Goal: Task Accomplishment & Management: Complete application form

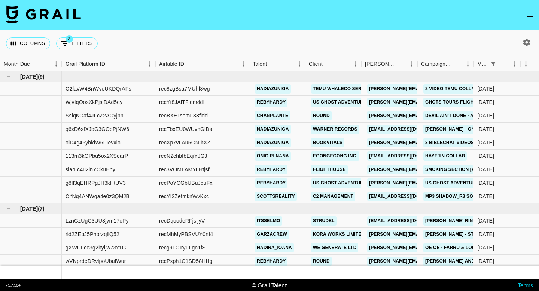
click at [532, 18] on icon "open drawer" at bounding box center [530, 14] width 9 height 9
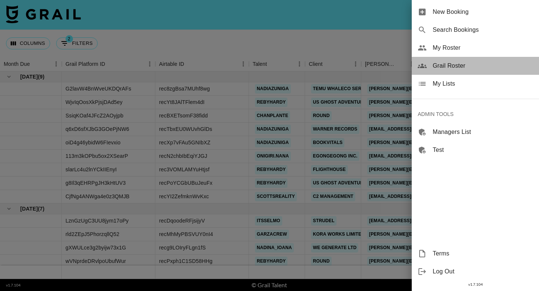
click at [441, 63] on span "Grail Roster" at bounding box center [483, 65] width 100 height 9
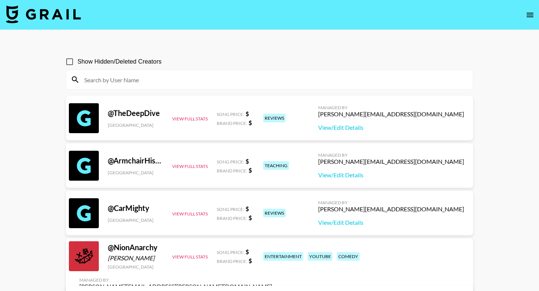
click at [130, 80] on input at bounding box center [274, 80] width 389 height 12
paste input "coopwitdabucket"
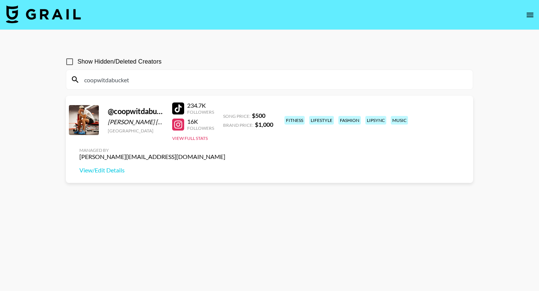
click at [143, 76] on input "coopwitdabucket" at bounding box center [274, 80] width 389 height 12
paste input "avaachilders"
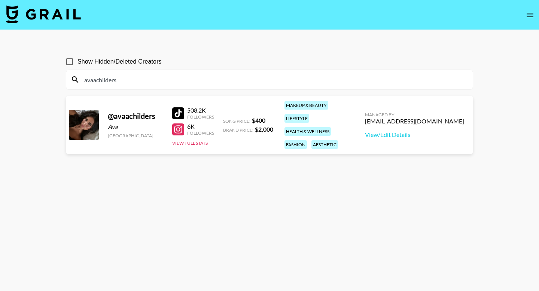
click at [207, 82] on input "avaachilders" at bounding box center [274, 80] width 389 height 12
paste input "oliviaarosee._"
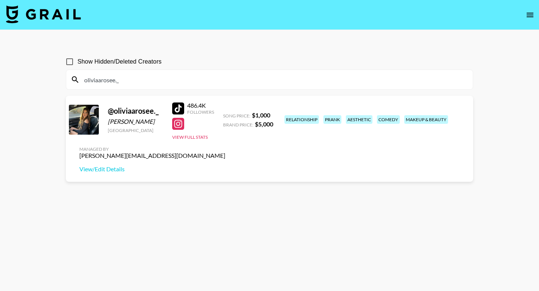
type input "oliviaarosee._"
click at [74, 12] on img at bounding box center [43, 14] width 75 height 18
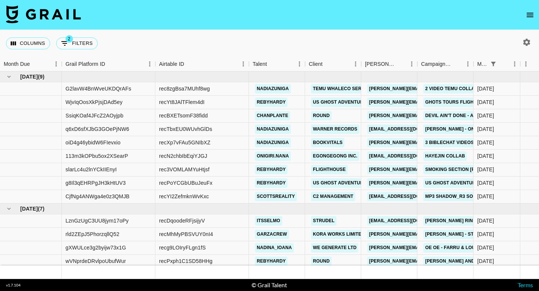
click at [531, 10] on icon "open drawer" at bounding box center [530, 14] width 9 height 9
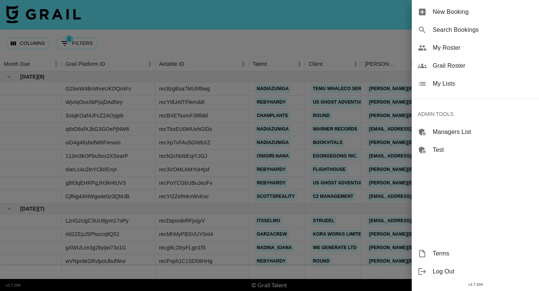
click at [369, 25] on div at bounding box center [269, 145] width 539 height 291
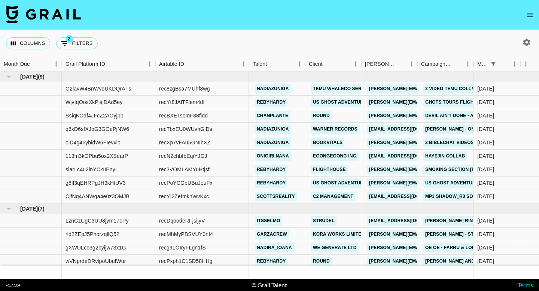
click at [526, 43] on icon "button" at bounding box center [527, 42] width 7 height 7
select select "Jul '25"
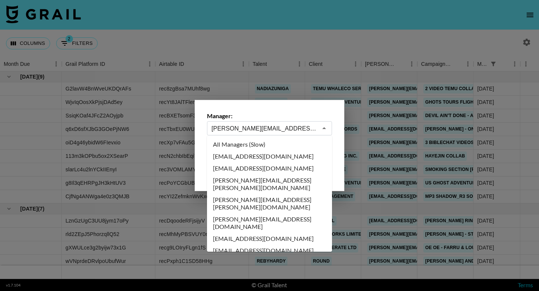
click at [262, 132] on input "arthur@grail-talent.com" at bounding box center [265, 128] width 106 height 9
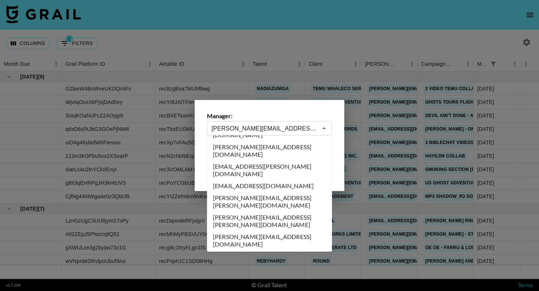
click at [264, 133] on input "arthur@grail-talent.com" at bounding box center [265, 128] width 106 height 9
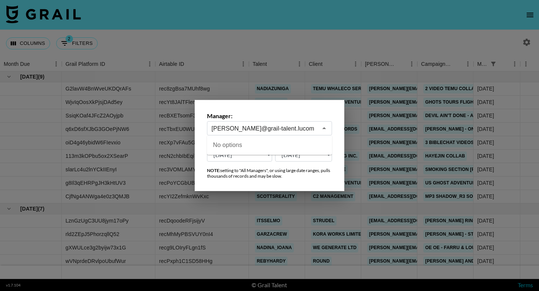
click at [264, 133] on input "arthur@grail-talent.lucom" at bounding box center [265, 128] width 106 height 9
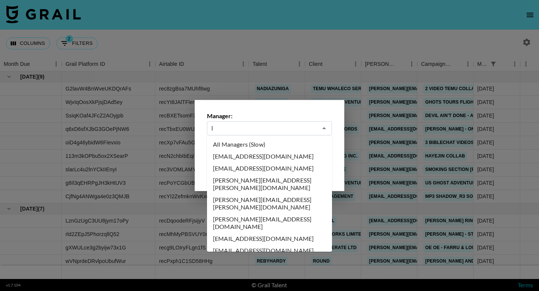
scroll to position [0, 0]
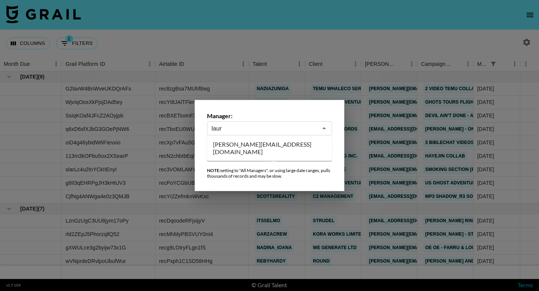
click at [254, 144] on li "laura_clark@grail-talent.com" at bounding box center [269, 148] width 125 height 19
type input "laura_clark@grail-talent.com"
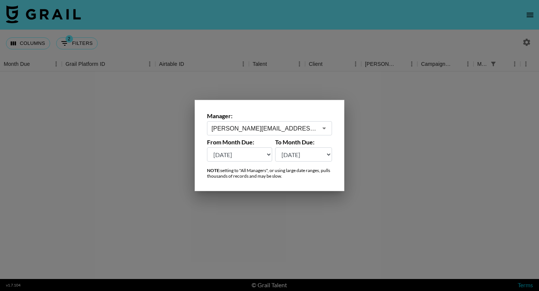
click at [324, 85] on div at bounding box center [269, 145] width 539 height 291
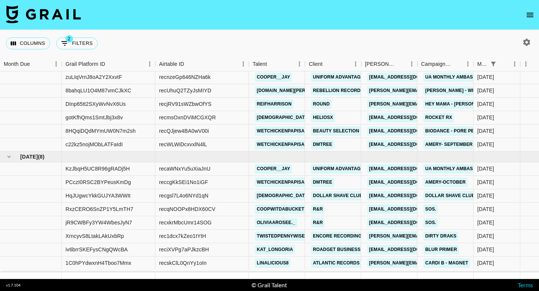
scroll to position [519, 0]
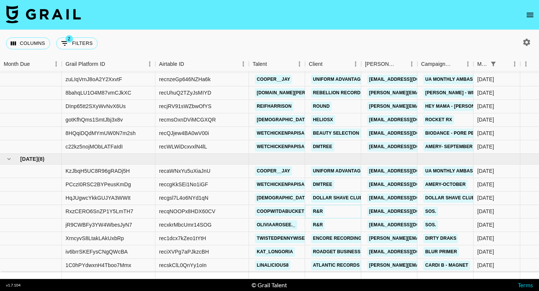
click at [318, 211] on link "R&R" at bounding box center [317, 211] width 13 height 9
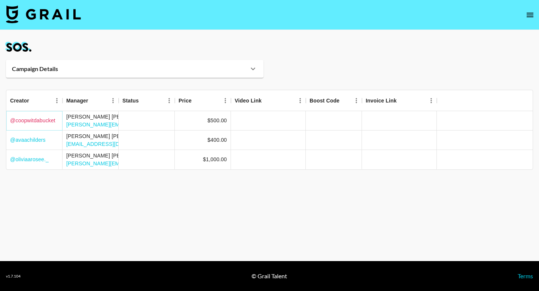
click at [46, 121] on link "@ coopwitdabucket" at bounding box center [32, 120] width 45 height 7
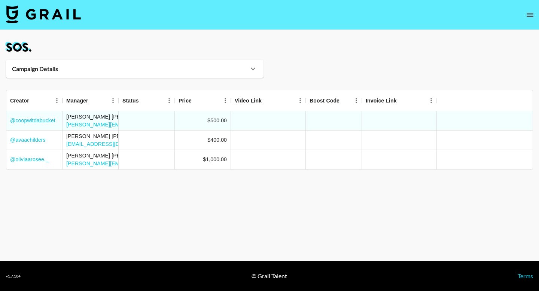
click at [224, 72] on div "Campaign Details" at bounding box center [130, 68] width 237 height 7
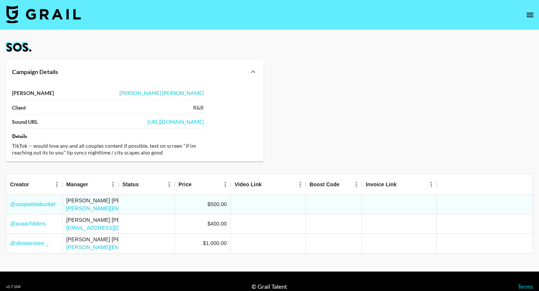
click at [198, 109] on div "R&R" at bounding box center [198, 108] width 10 height 7
click at [193, 94] on link "Colin Kennedy" at bounding box center [162, 93] width 84 height 6
click at [28, 9] on img at bounding box center [43, 14] width 75 height 18
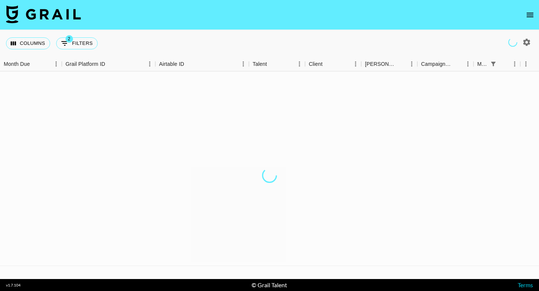
click at [533, 14] on icon "open drawer" at bounding box center [530, 15] width 7 height 4
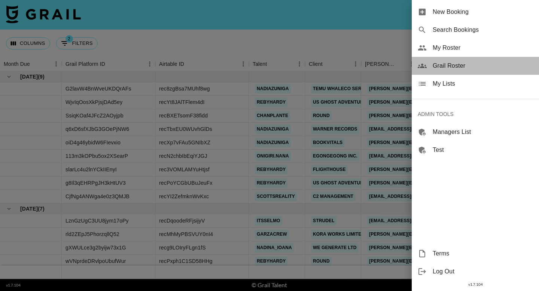
click at [448, 67] on span "Grail Roster" at bounding box center [483, 65] width 100 height 9
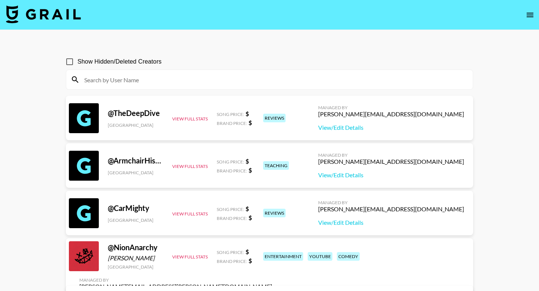
click at [344, 82] on input at bounding box center [274, 80] width 389 height 12
paste input "cadencejade"
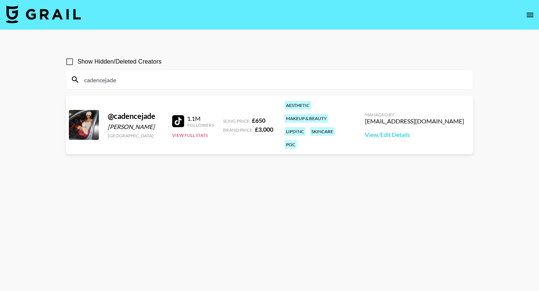
click at [180, 81] on input "cadencejade" at bounding box center [274, 80] width 389 height 12
paste input "dgagz"
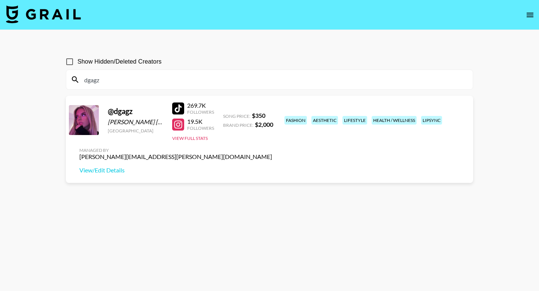
click at [292, 82] on input "dgagz" at bounding box center [274, 80] width 389 height 12
paste input "thejohnsonfam"
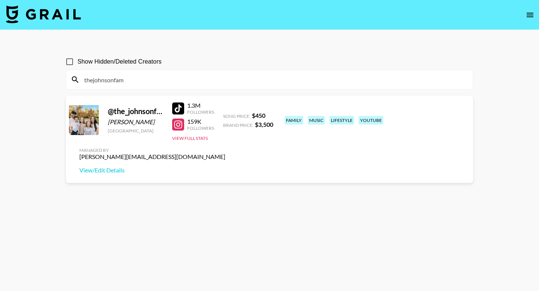
click at [241, 84] on input "thejohnsonfam" at bounding box center [274, 80] width 389 height 12
paste input "regenad"
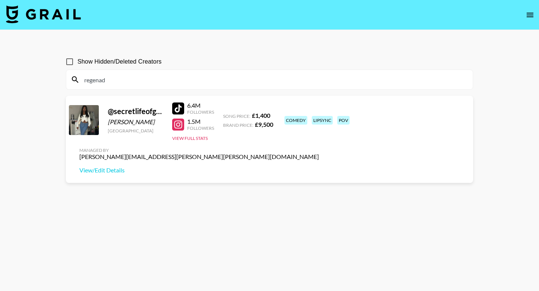
click at [145, 83] on input "regenad" at bounding box center [274, 80] width 389 height 12
paste input "al.liv777"
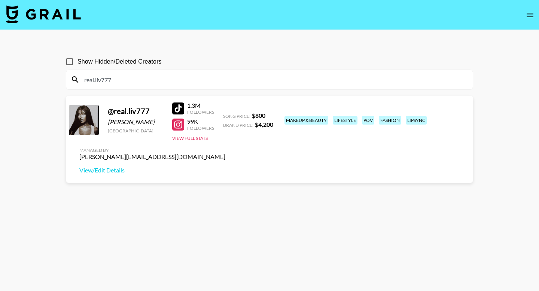
type input "real.liv777"
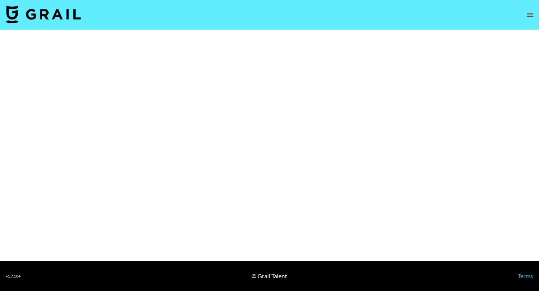
select select "Song"
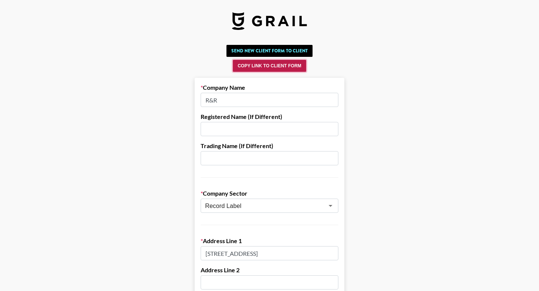
click at [257, 66] on button "Copy Link to Client Form" at bounding box center [269, 66] width 73 height 12
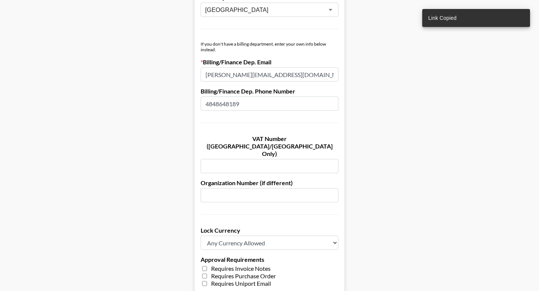
scroll to position [136, 0]
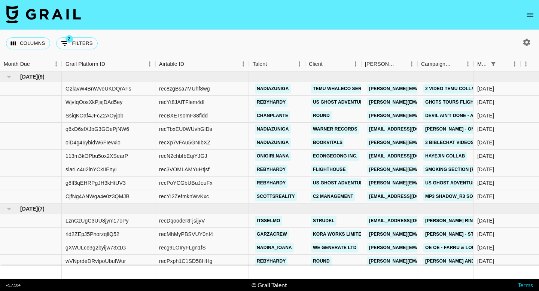
click at [529, 14] on icon "open drawer" at bounding box center [530, 14] width 9 height 9
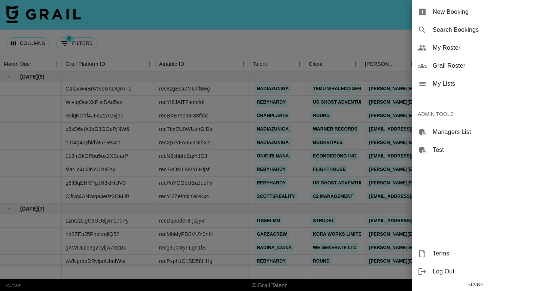
click at [465, 14] on span "New Booking" at bounding box center [483, 11] width 100 height 9
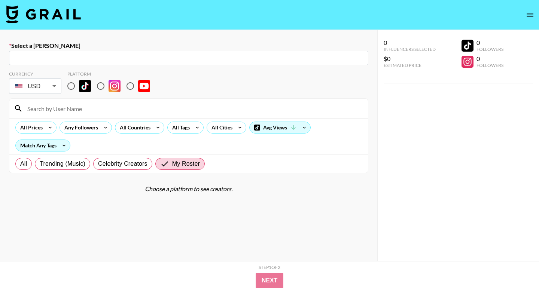
click at [199, 58] on input "text" at bounding box center [188, 58] width 351 height 9
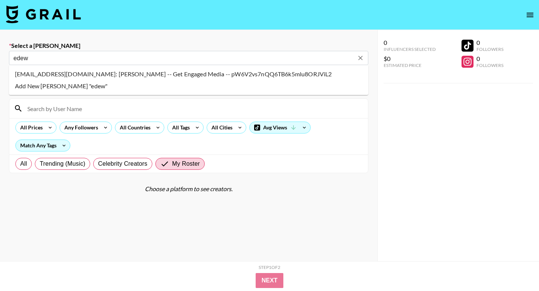
click at [150, 74] on li "edew@getengagedmedia.com: Emma Dew -- Get Engaged Media -- pW6V2vs7nQQ6TB6k5mlu…" at bounding box center [189, 74] width 360 height 12
type input "edew@getengagedmedia.com: Emma Dew -- Get Engaged Media -- pW6V2vs7nQQ6TB6k5mlu…"
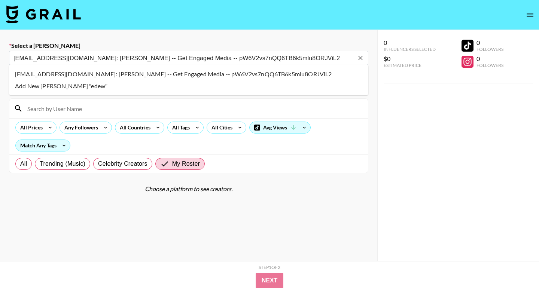
select select "Song"
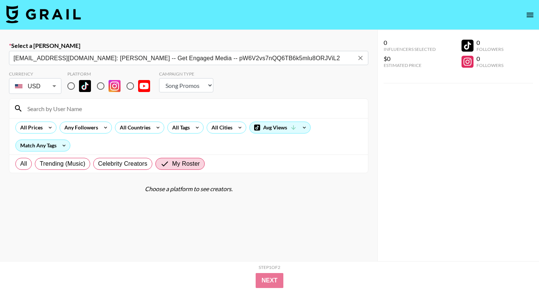
type input "edew@getengagedmedia.com: Emma Dew -- Get Engaged Media -- pW6V2vs7nQQ6TB6k5mlu…"
click at [69, 90] on input "radio" at bounding box center [71, 86] width 16 height 16
radio input "true"
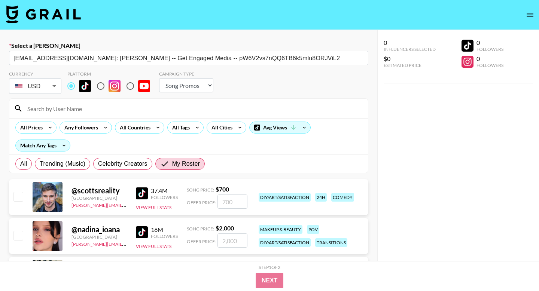
click at [66, 110] on input at bounding box center [193, 109] width 341 height 12
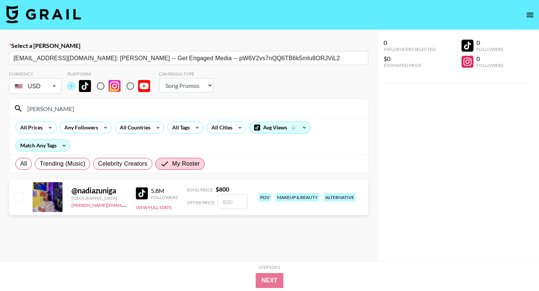
type input "nadia"
click at [16, 199] on input "checkbox" at bounding box center [17, 196] width 9 height 9
checkbox input "true"
type input "800"
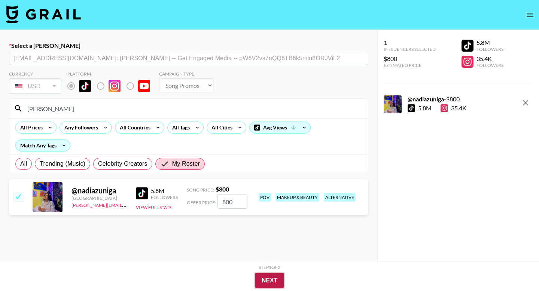
click at [269, 281] on button "Next" at bounding box center [269, 280] width 29 height 15
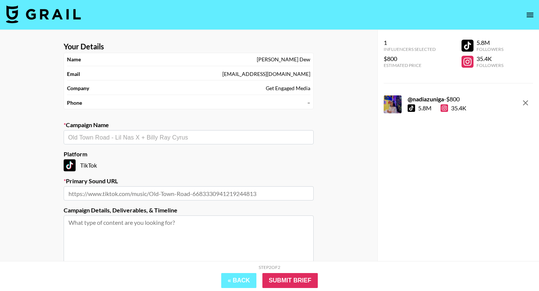
click at [151, 196] on input "text" at bounding box center [189, 194] width 250 height 14
paste input "https://www.tiktok.com/music/Ghost-face-7153815702204746538"
click at [153, 133] on div "​" at bounding box center [189, 137] width 250 height 14
type input "https://www.tiktok.com/music/Ghost-face-7153815702204746538"
type input "g"
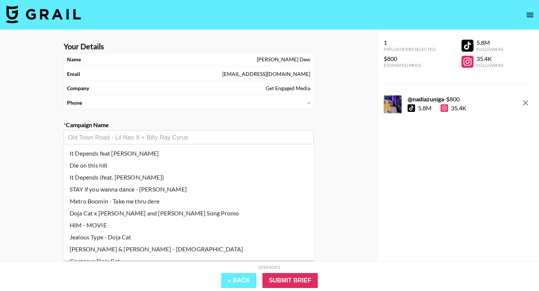
type input "H"
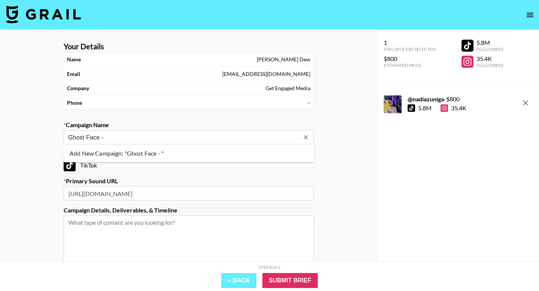
type input "Ghost Face -"
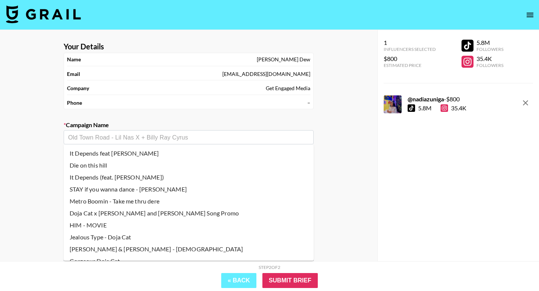
click at [120, 138] on input "text" at bounding box center [188, 137] width 241 height 9
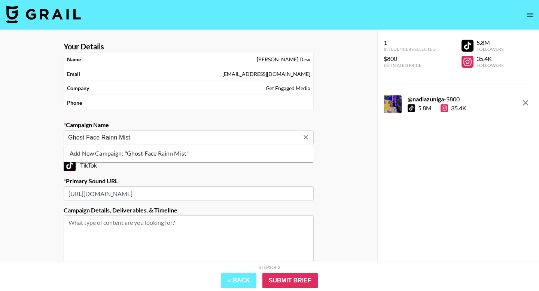
click at [100, 137] on input "Ghost Face Rainn Mist" at bounding box center [183, 137] width 231 height 9
click at [108, 154] on li "Add New Campaign: "Ghost Face - Rainn Mist"" at bounding box center [189, 154] width 250 height 12
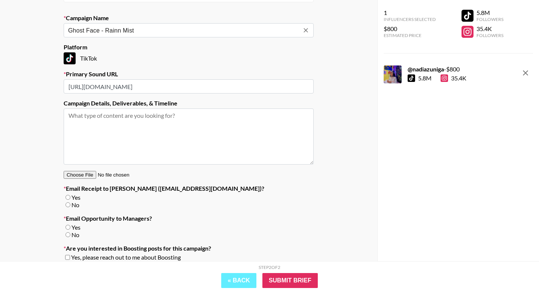
scroll to position [118, 0]
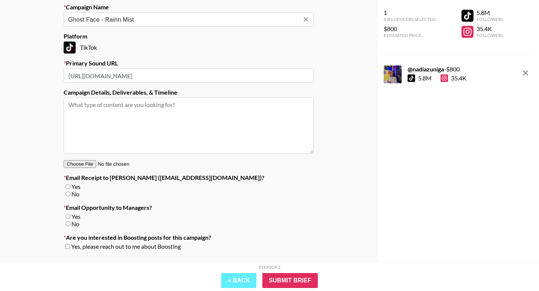
type input "Ghost Face - Rainn Mist"
click at [66, 224] on input "No" at bounding box center [68, 224] width 5 height 5
radio input "true"
click at [67, 194] on input "No" at bounding box center [68, 194] width 5 height 5
radio input "true"
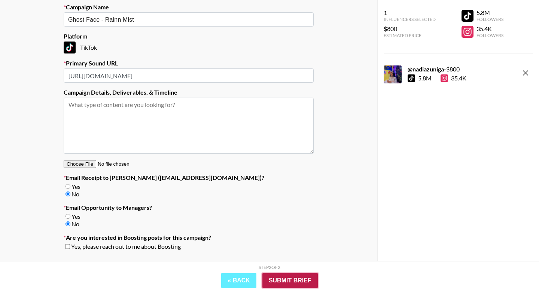
click at [273, 276] on input "Submit Brief" at bounding box center [290, 280] width 55 height 15
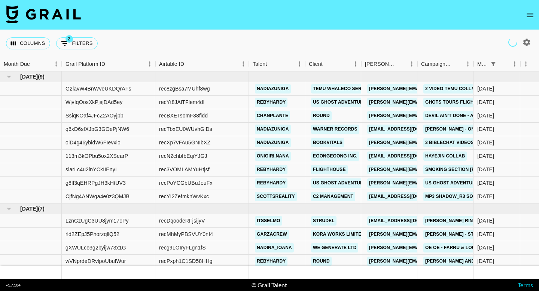
click at [531, 17] on icon "open drawer" at bounding box center [530, 15] width 7 height 4
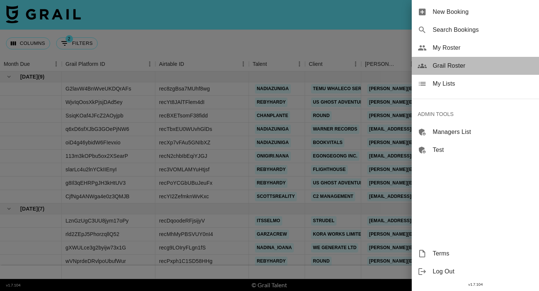
click at [464, 63] on span "Grail Roster" at bounding box center [483, 65] width 100 height 9
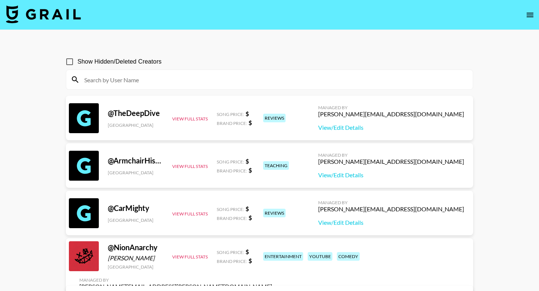
click at [255, 81] on input at bounding box center [274, 80] width 389 height 12
paste input "xo.yanaa"
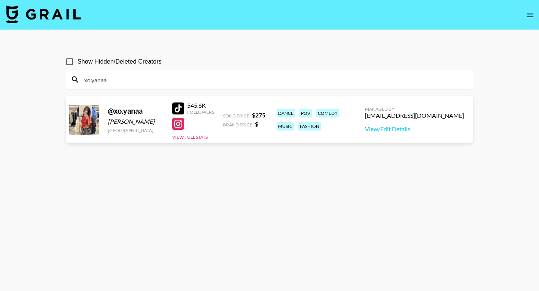
click at [197, 82] on input "xo.yanaa" at bounding box center [274, 80] width 389 height 12
paste input "arabelledelacruzm"
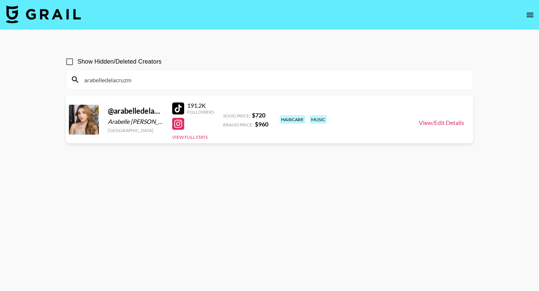
click at [436, 125] on link "View/Edit Details" at bounding box center [441, 122] width 45 height 7
click at [171, 76] on input "arabelledelacruzm" at bounding box center [274, 80] width 389 height 12
paste input "kofiandsa"
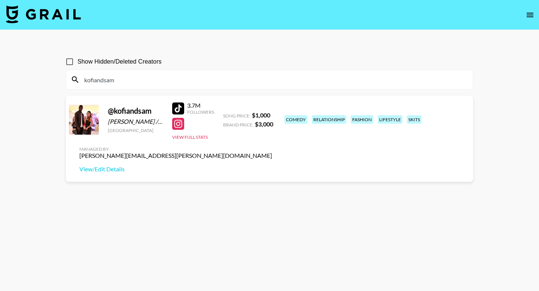
click at [184, 77] on input "kofiandsam" at bounding box center [274, 80] width 389 height 12
paste input "aidoleerobertslife"
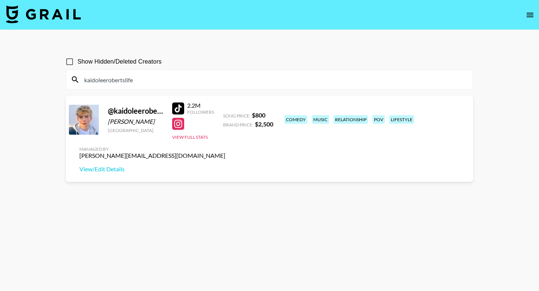
type input "kaidoleerobertslife"
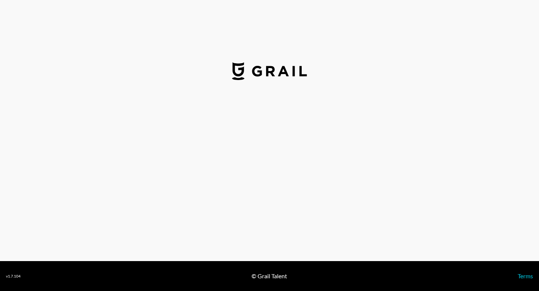
select select "USD"
